Goal: Task Accomplishment & Management: Complete application form

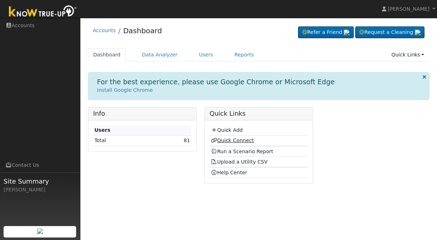
click at [227, 139] on link "Quick Connect" at bounding box center [232, 140] width 43 height 6
click at [228, 127] on link "Quick Add" at bounding box center [227, 130] width 32 height 6
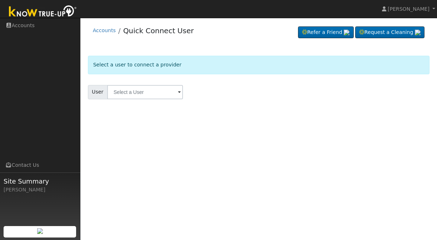
click at [129, 89] on input "text" at bounding box center [145, 92] width 76 height 14
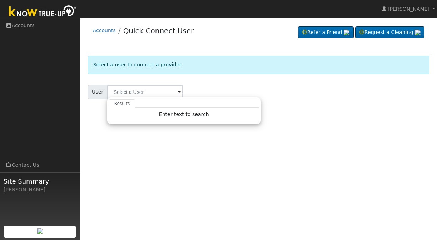
click at [213, 79] on form "Select a user to connect a provider User Results Enter text to search Enter tex…" at bounding box center [259, 86] width 342 height 61
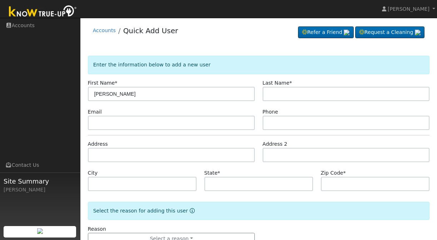
type input "Dana"
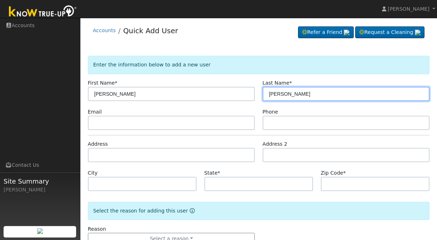
type input "Walker"
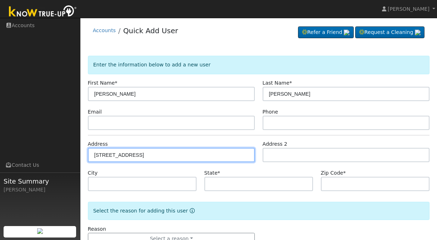
type input "[STREET_ADDRESS]"
type input "Richmond"
type input "CA"
type input "94803"
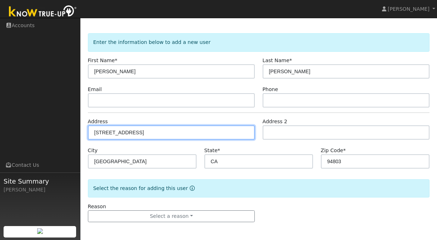
scroll to position [22, 0]
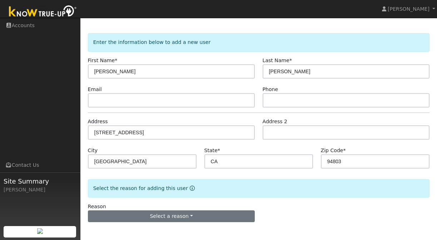
click at [213, 215] on button "Select a reason" at bounding box center [171, 216] width 167 height 12
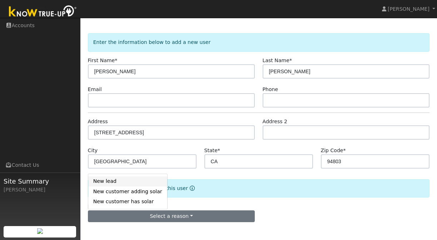
click at [113, 184] on link "New lead" at bounding box center [127, 181] width 79 height 10
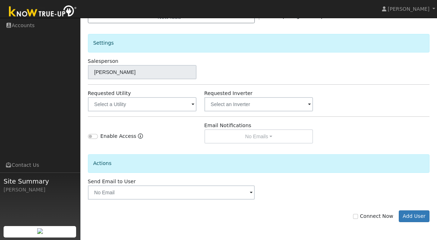
scroll to position [221, 0]
click at [358, 215] on input "Connect Now" at bounding box center [355, 216] width 5 height 5
checkbox input "true"
click at [407, 216] on button "Add User" at bounding box center [413, 216] width 31 height 12
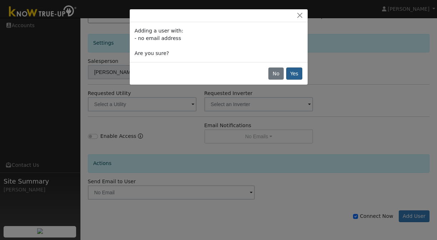
click at [297, 74] on button "Yes" at bounding box center [294, 73] width 16 height 12
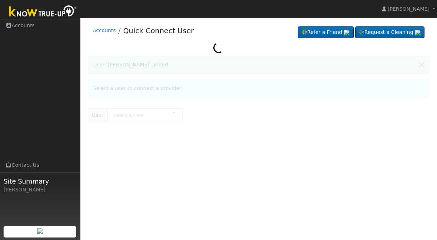
type input "[PERSON_NAME]"
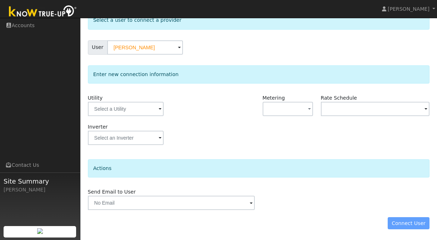
scroll to position [44, 0]
click at [125, 107] on input "text" at bounding box center [126, 109] width 76 height 14
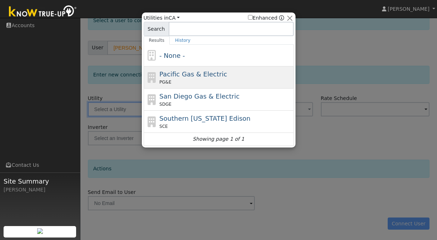
click at [202, 79] on div "PG&E" at bounding box center [225, 82] width 132 height 6
type input "PG&E"
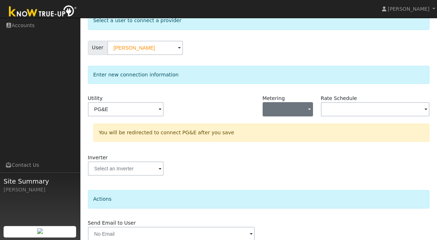
click at [283, 108] on button "button" at bounding box center [287, 109] width 51 height 14
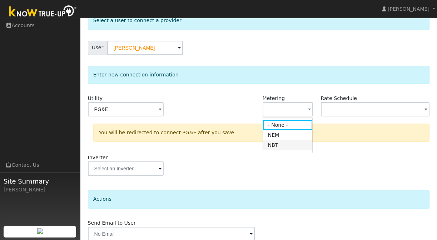
click at [276, 145] on link "NBT" at bounding box center [288, 145] width 50 height 10
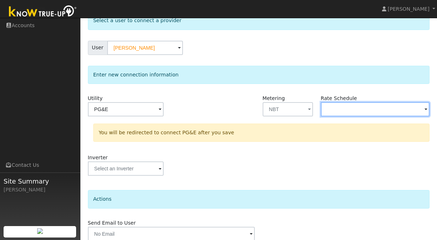
click at [336, 104] on input "text" at bounding box center [375, 109] width 109 height 14
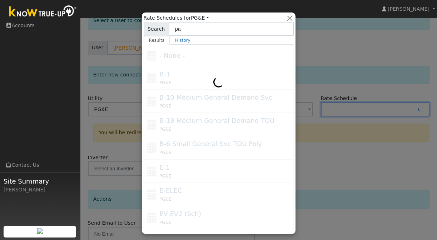
type input "p"
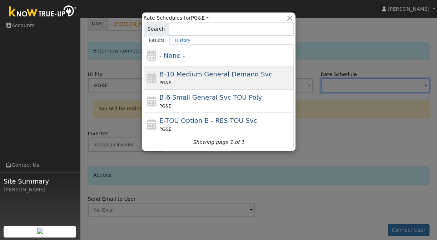
scroll to position [71, 0]
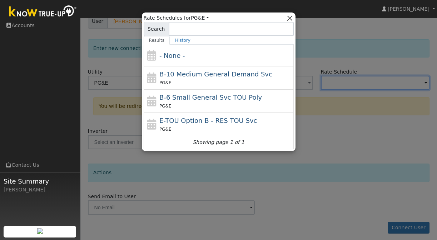
click at [291, 17] on button "button" at bounding box center [289, 17] width 7 height 7
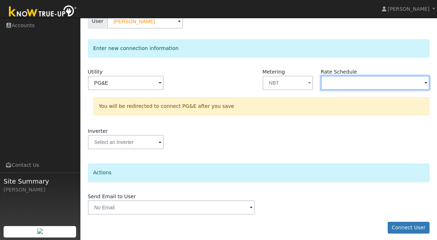
click at [331, 84] on input "text" at bounding box center [375, 83] width 109 height 14
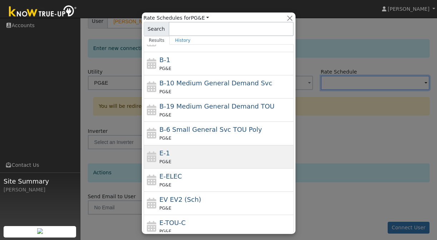
scroll to position [17, 0]
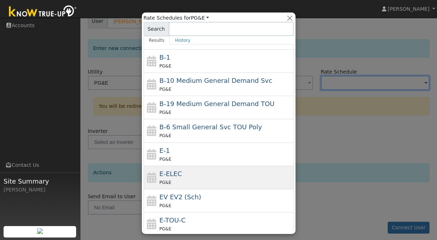
click at [192, 173] on div "E-ELEC PG&E" at bounding box center [225, 177] width 132 height 17
type input "E-ELEC"
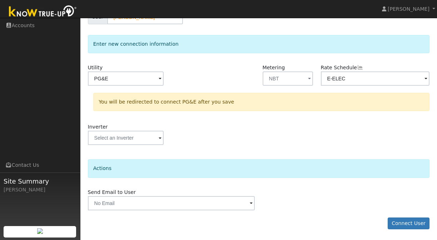
scroll to position [75, 0]
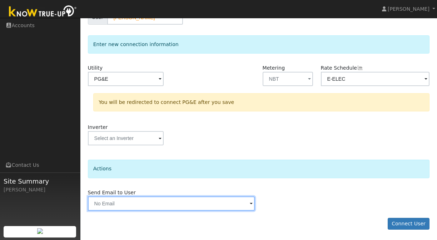
click at [162, 200] on input "text" at bounding box center [171, 203] width 167 height 14
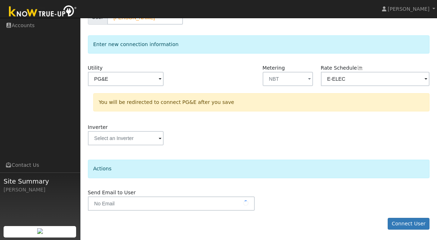
click at [188, 170] on div "Actions" at bounding box center [259, 169] width 342 height 18
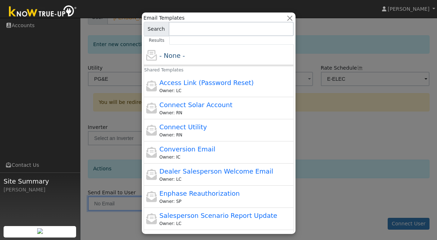
click at [129, 133] on div at bounding box center [218, 120] width 437 height 240
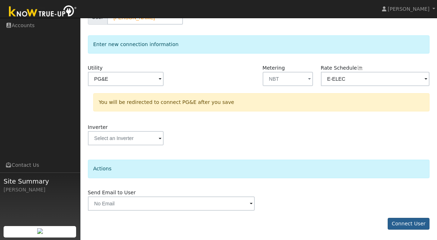
click at [398, 219] on button "Connect User" at bounding box center [408, 224] width 42 height 12
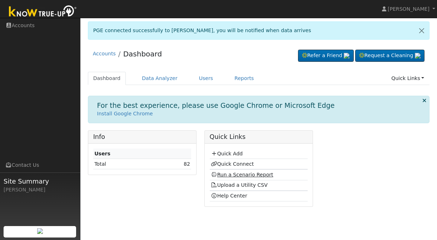
click at [240, 174] on link "Run a Scenario Report" at bounding box center [242, 175] width 62 height 6
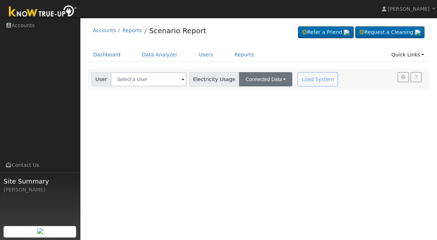
click at [264, 80] on button "Connected Data" at bounding box center [265, 79] width 53 height 14
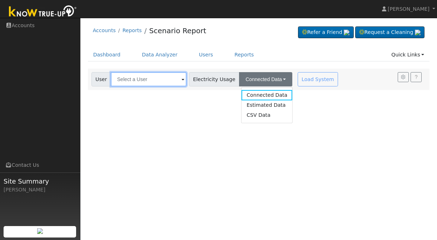
click at [153, 77] on input "text" at bounding box center [149, 79] width 76 height 14
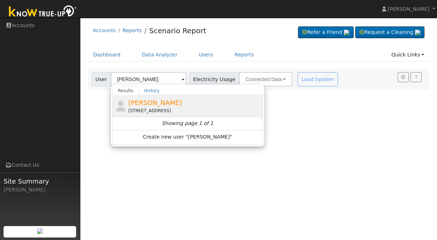
click at [140, 103] on span "[PERSON_NAME]" at bounding box center [155, 102] width 54 height 7
type input "[PERSON_NAME]"
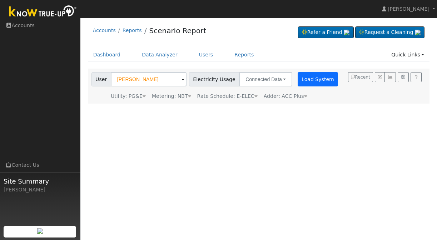
click at [311, 75] on button "Load System" at bounding box center [317, 79] width 41 height 14
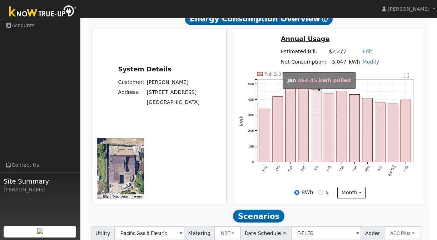
scroll to position [146, 0]
